Goal: Transaction & Acquisition: Download file/media

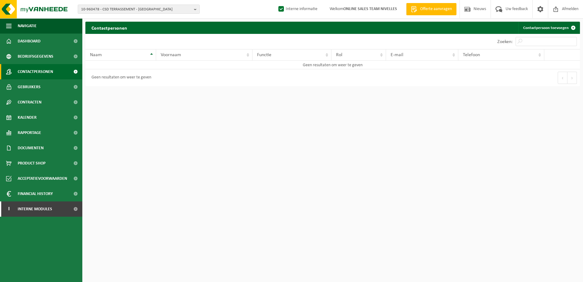
click at [403, 206] on html "10-960478 - CSD TERRASSEMENT - COURCELLES 10-960478 - CSD TERRASSEMENT - COURCE…" at bounding box center [291, 141] width 583 height 282
click at [76, 213] on span at bounding box center [76, 208] width 14 height 15
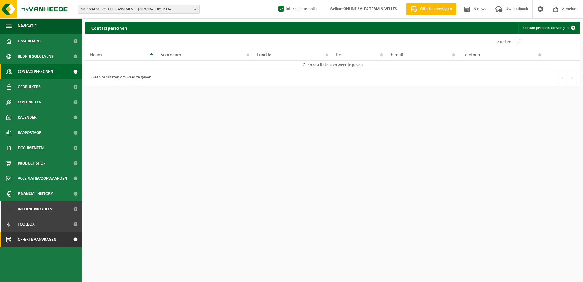
click at [75, 243] on span at bounding box center [76, 239] width 14 height 15
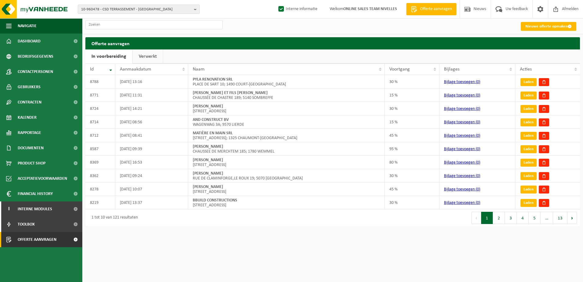
drag, startPoint x: 0, startPoint y: 0, endPoint x: 157, endPoint y: 55, distance: 166.6
click at [157, 55] on link "Verwerkt" at bounding box center [148, 56] width 30 height 14
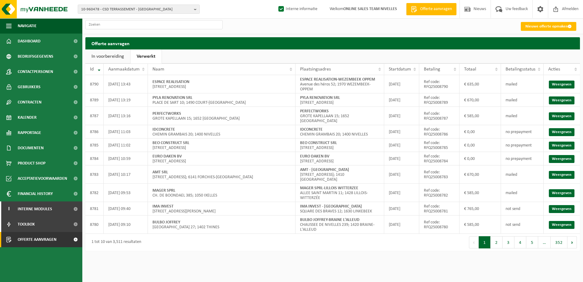
click at [399, 267] on html "10-960478 - CSD TERRASSEMENT - COURCELLES 10-960478 - CSD TERRASSEMENT - COURCE…" at bounding box center [291, 141] width 583 height 282
click at [565, 267] on html "10-960478 - CSD TERRASSEMENT - COURCELLES 10-960478 - CSD TERRASSEMENT - COURCE…" at bounding box center [291, 141] width 583 height 282
click at [209, 25] on input "text" at bounding box center [153, 24] width 137 height 9
paste input "RFQ25006185"
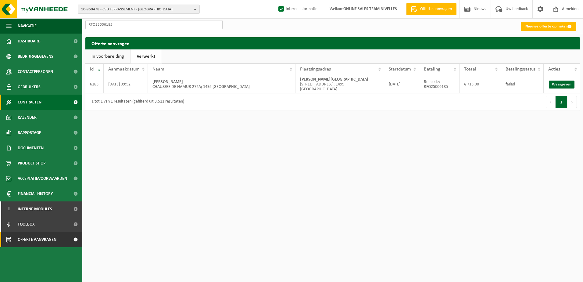
type input "RFQ25006185"
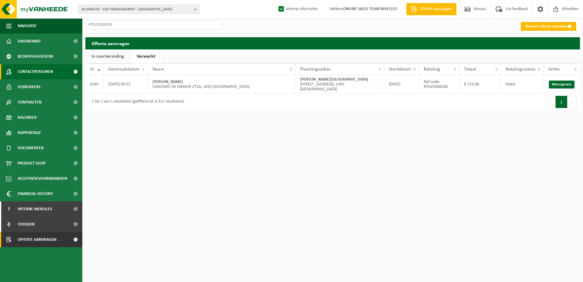
click at [52, 71] on span "Contactpersonen" at bounding box center [35, 71] width 35 height 15
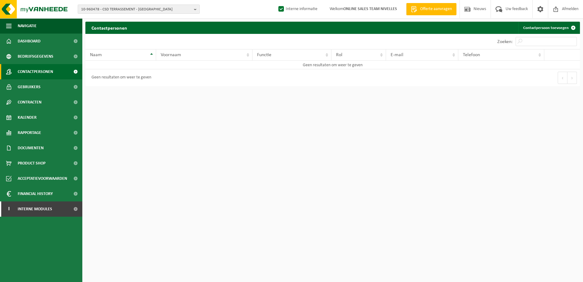
click at [194, 11] on b "button" at bounding box center [196, 9] width 5 height 9
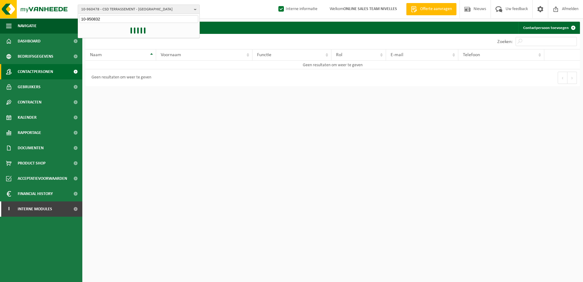
type input "10-950832"
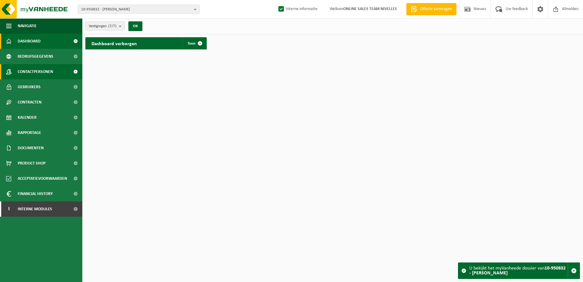
click at [50, 71] on span "Contactpersonen" at bounding box center [35, 71] width 35 height 15
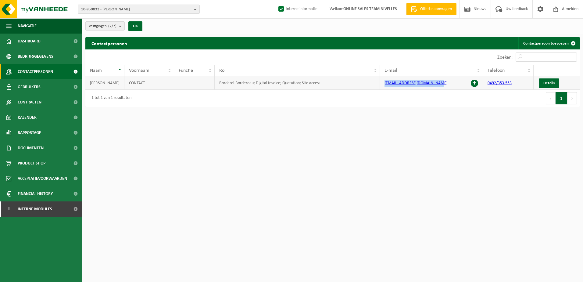
drag, startPoint x: 439, startPoint y: 82, endPoint x: 385, endPoint y: 85, distance: 54.1
click at [385, 85] on td "[EMAIL_ADDRESS][DOMAIN_NAME]" at bounding box center [431, 82] width 103 height 13
copy link "[EMAIL_ADDRESS][DOMAIN_NAME]"
click at [54, 151] on link "Documenten" at bounding box center [41, 147] width 82 height 15
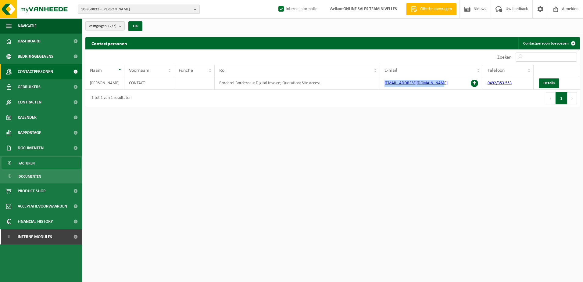
click at [54, 166] on link "Facturen" at bounding box center [41, 163] width 79 height 12
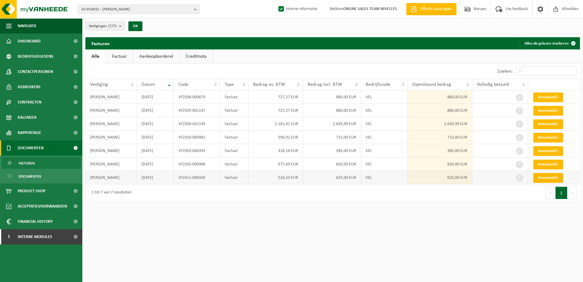
click at [544, 178] on link "Download" at bounding box center [549, 178] width 30 height 10
click at [382, 253] on html "10-950832 - FLOAREA GABRIEL - MARBAIS 10-950832 - FLOAREA GABRIEL - MARBAIS 10-…" at bounding box center [291, 141] width 583 height 282
click at [541, 126] on link "Download" at bounding box center [549, 124] width 30 height 10
drag, startPoint x: 395, startPoint y: 226, endPoint x: 434, endPoint y: 193, distance: 50.9
click at [396, 224] on html "10-950832 - FLOAREA GABRIEL - MARBAIS 10-950832 - FLOAREA GABRIEL - MARBAIS 10-…" at bounding box center [291, 141] width 583 height 282
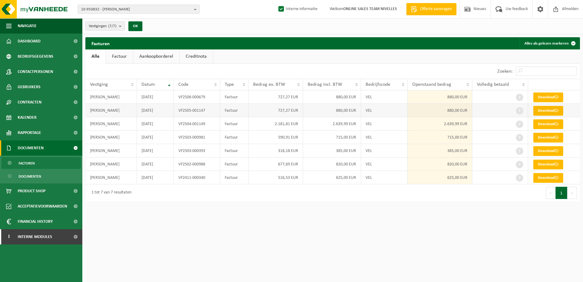
click at [552, 110] on link "Download" at bounding box center [549, 111] width 30 height 10
click at [334, 236] on html "10-950832 - FLOAREA GABRIEL - MARBAIS 10-950832 - FLOAREA GABRIEL - MARBAIS 10-…" at bounding box center [291, 141] width 583 height 282
click at [447, 242] on html "10-950832 - FLOAREA GABRIEL - MARBAIS 10-950832 - FLOAREA GABRIEL - MARBAIS 10-…" at bounding box center [291, 141] width 583 height 282
